Goal: Transaction & Acquisition: Book appointment/travel/reservation

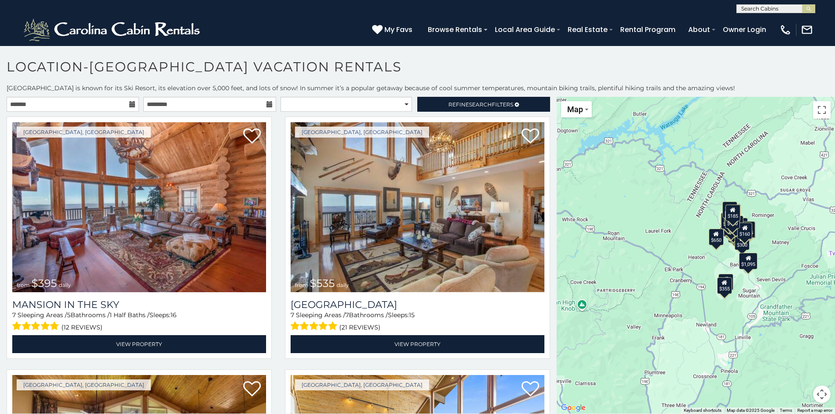
click at [132, 107] on icon at bounding box center [132, 104] width 6 height 6
click at [133, 105] on icon at bounding box center [132, 104] width 6 height 6
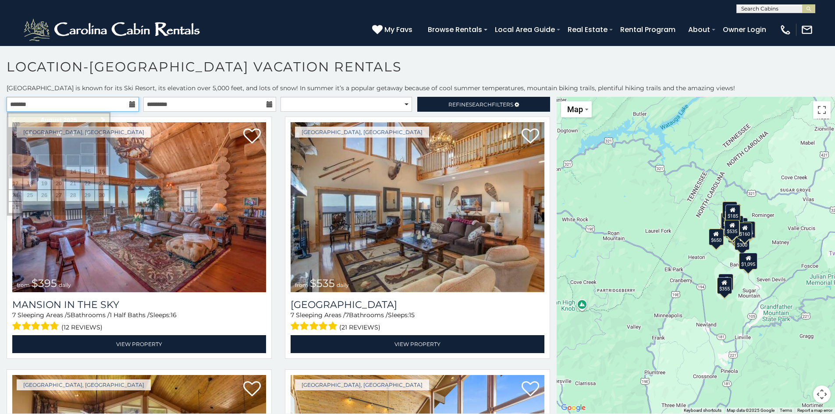
click at [135, 105] on input "text" at bounding box center [73, 104] width 132 height 15
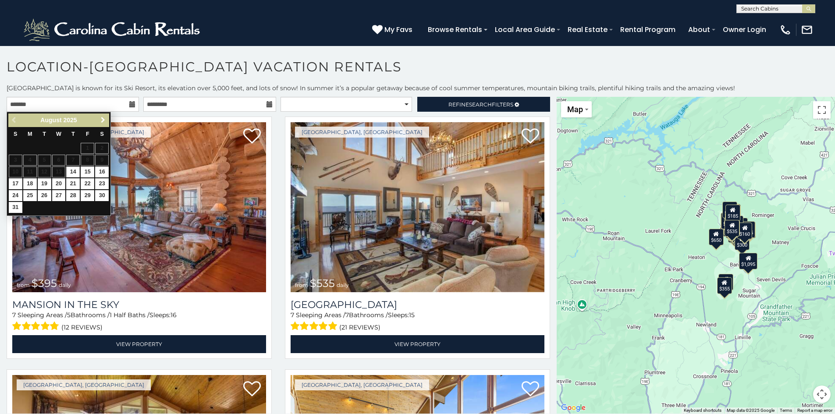
click at [100, 122] on span "Next" at bounding box center [102, 120] width 7 height 7
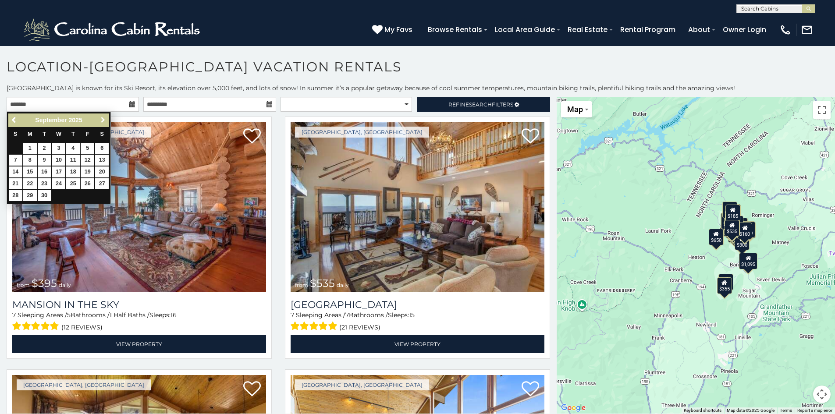
click at [100, 122] on span "Next" at bounding box center [102, 120] width 7 height 7
click at [55, 147] on link "1" at bounding box center [59, 148] width 14 height 11
type input "**********"
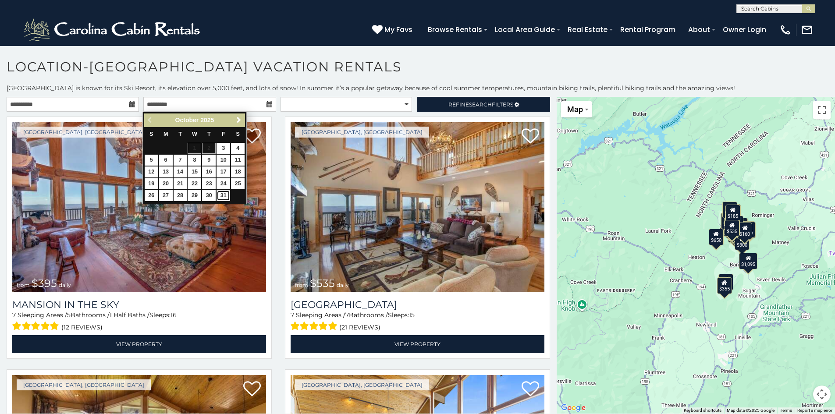
click at [220, 194] on link "31" at bounding box center [223, 195] width 14 height 11
type input "**********"
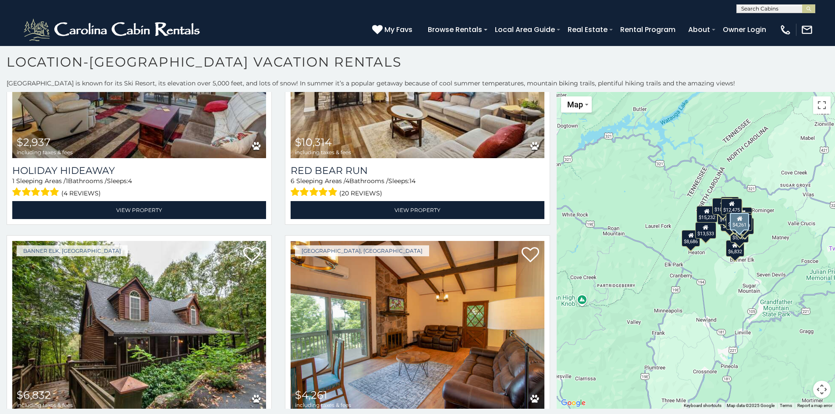
scroll to position [1864, 0]
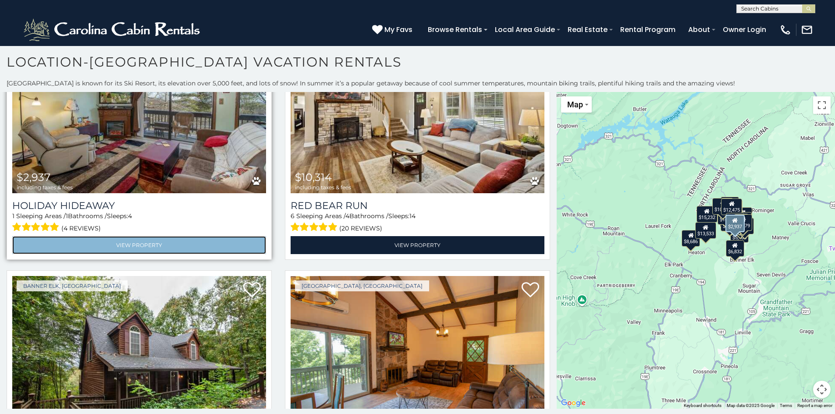
click at [151, 236] on link "View Property" at bounding box center [139, 245] width 254 height 18
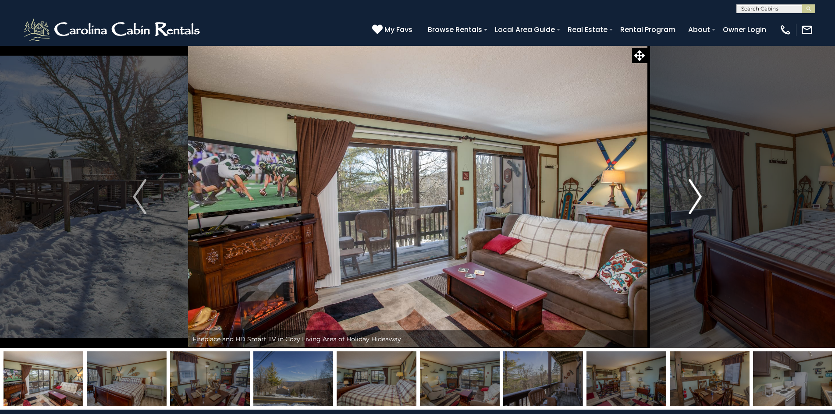
click at [688, 190] on button "Next" at bounding box center [695, 197] width 96 height 302
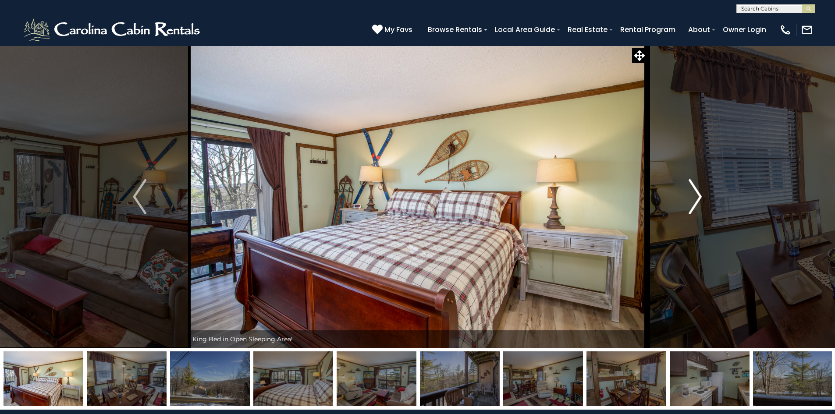
click at [688, 190] on button "Next" at bounding box center [695, 197] width 96 height 302
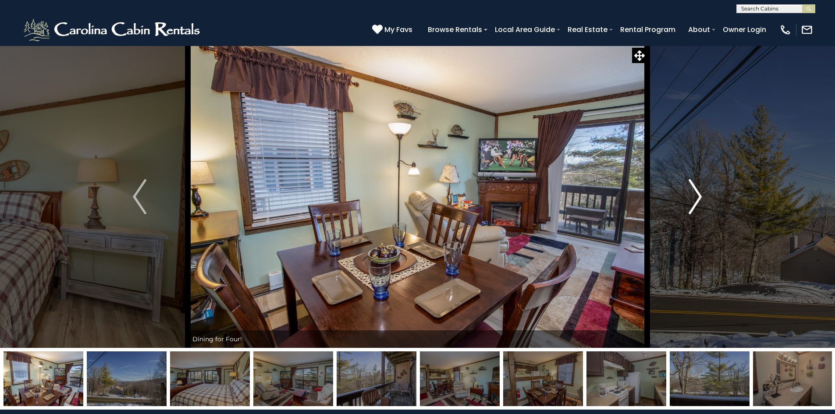
click at [688, 190] on button "Next" at bounding box center [695, 197] width 96 height 302
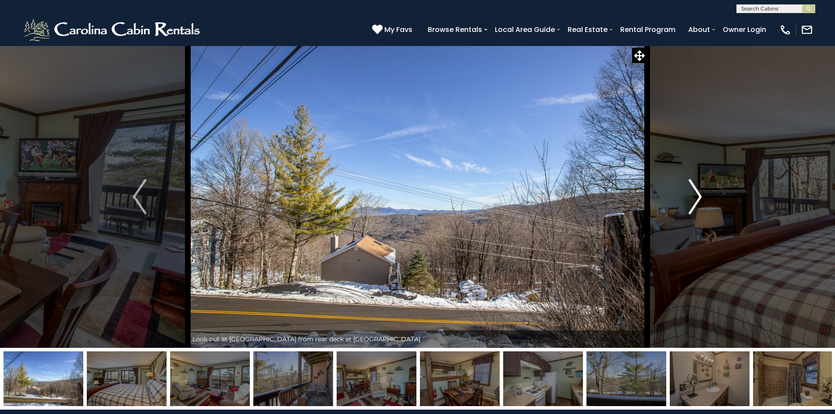
click at [688, 190] on button "Next" at bounding box center [695, 197] width 96 height 302
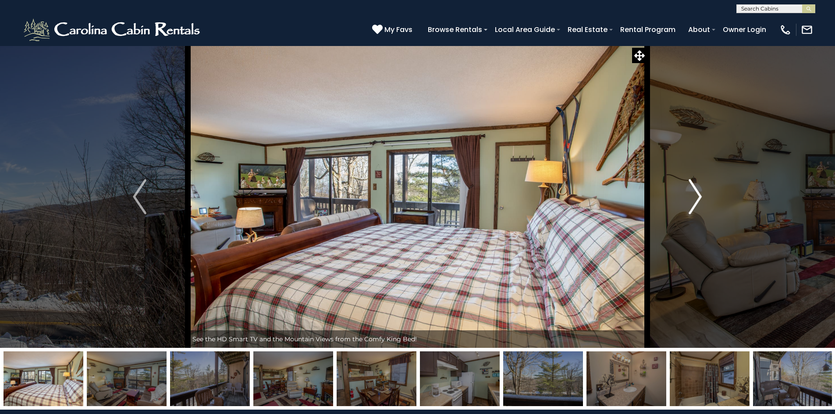
click at [688, 190] on button "Next" at bounding box center [695, 197] width 96 height 302
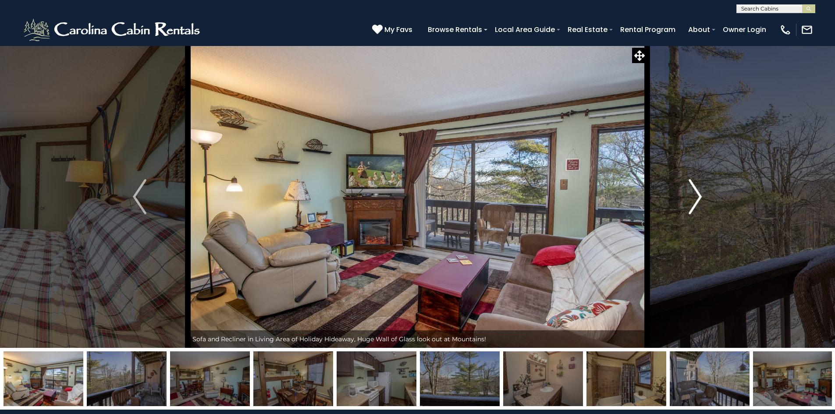
click at [688, 190] on button "Next" at bounding box center [695, 197] width 96 height 302
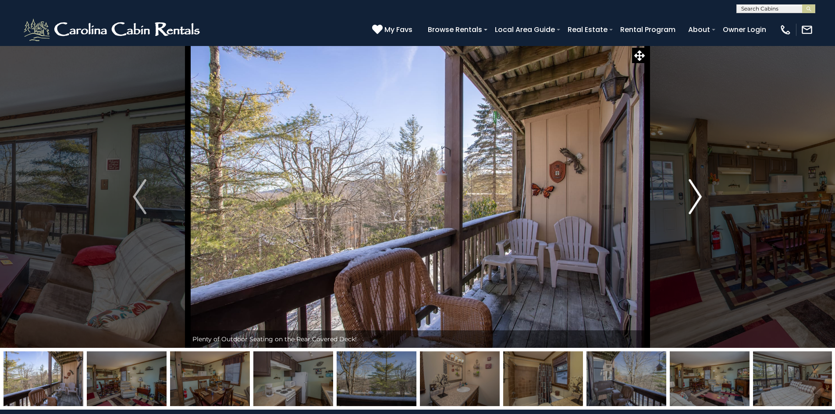
click at [688, 190] on button "Next" at bounding box center [695, 197] width 96 height 302
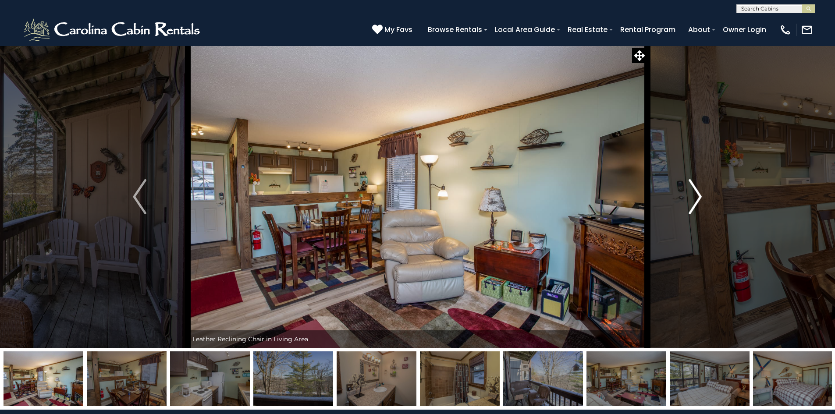
click at [688, 190] on button "Next" at bounding box center [695, 197] width 96 height 302
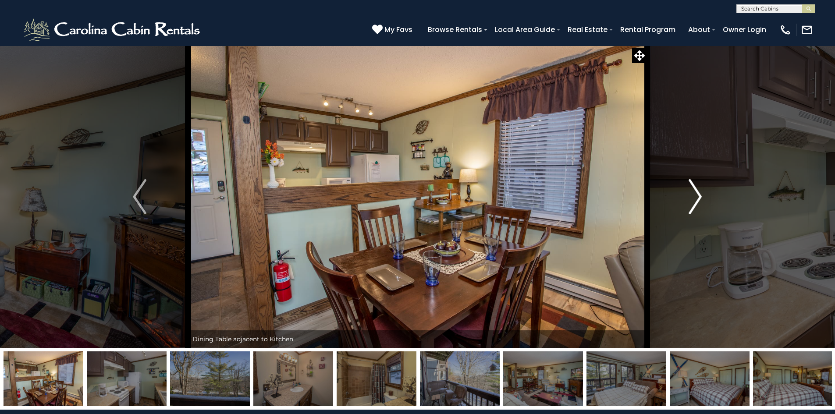
click at [688, 190] on button "Next" at bounding box center [695, 197] width 96 height 302
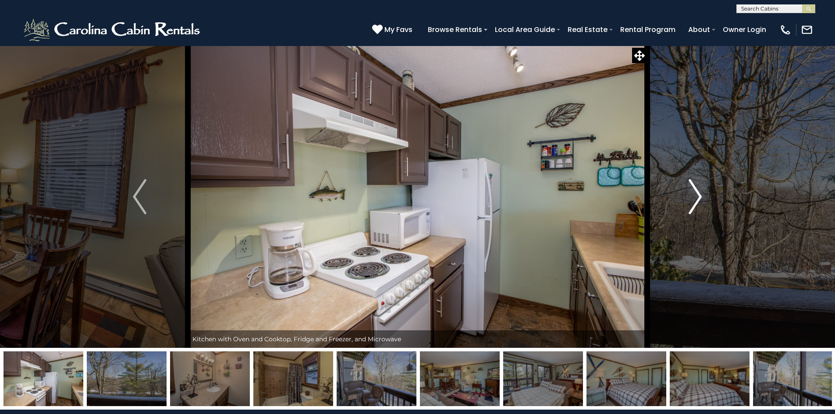
click at [688, 190] on button "Next" at bounding box center [695, 197] width 96 height 302
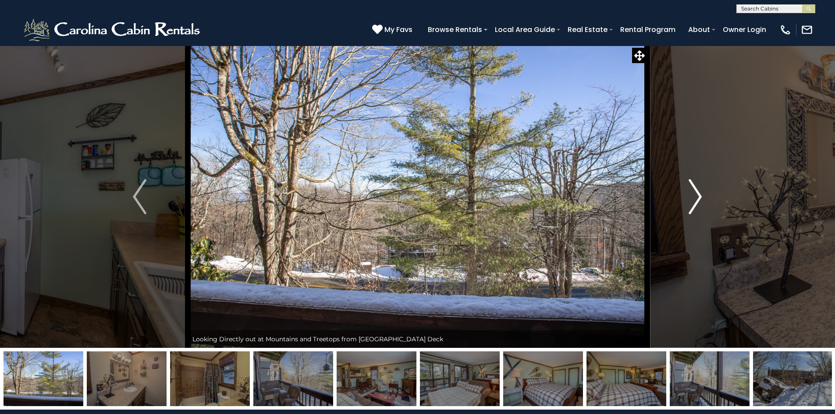
click at [688, 190] on button "Next" at bounding box center [695, 197] width 96 height 302
